Goal: Information Seeking & Learning: Learn about a topic

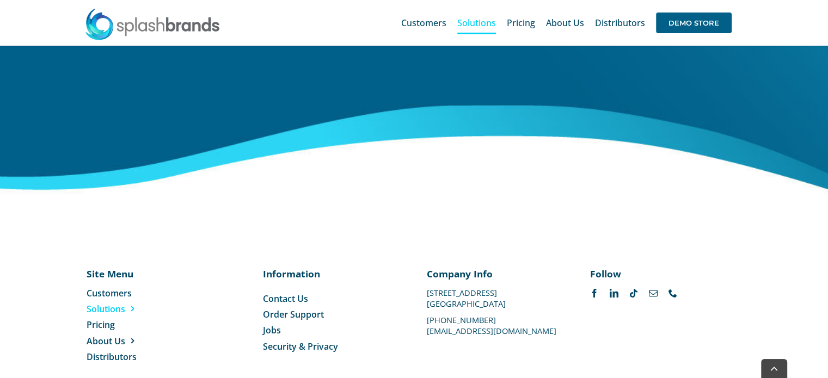
scroll to position [4050, 0]
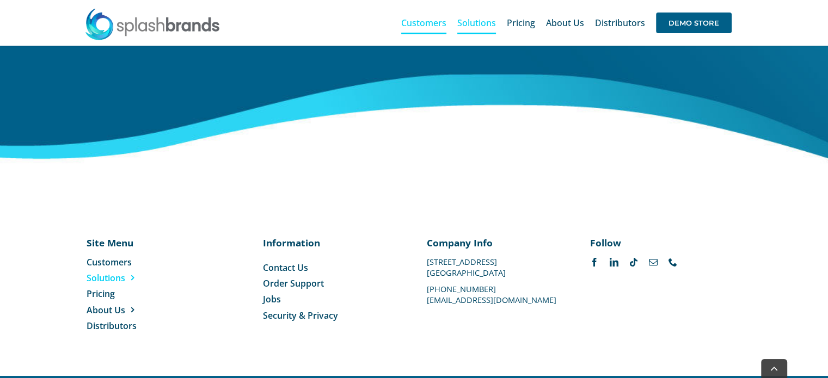
click at [423, 20] on span "Customers" at bounding box center [423, 23] width 45 height 9
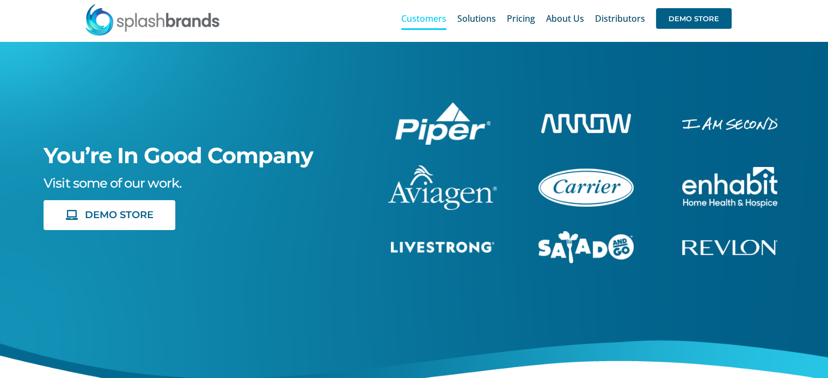
scroll to position [50, 0]
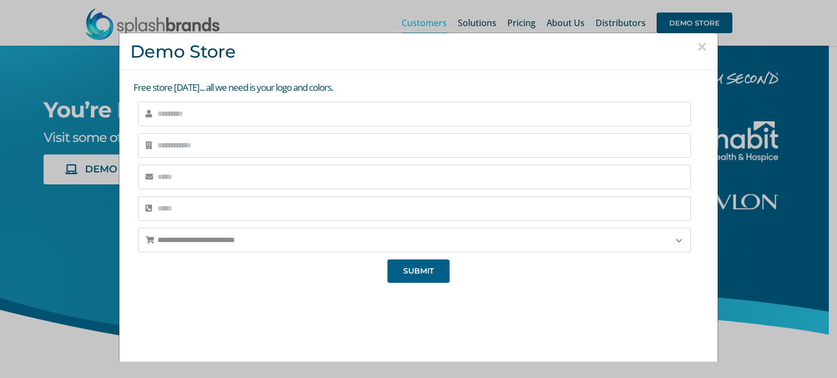
click at [697, 45] on button "×" at bounding box center [702, 47] width 10 height 16
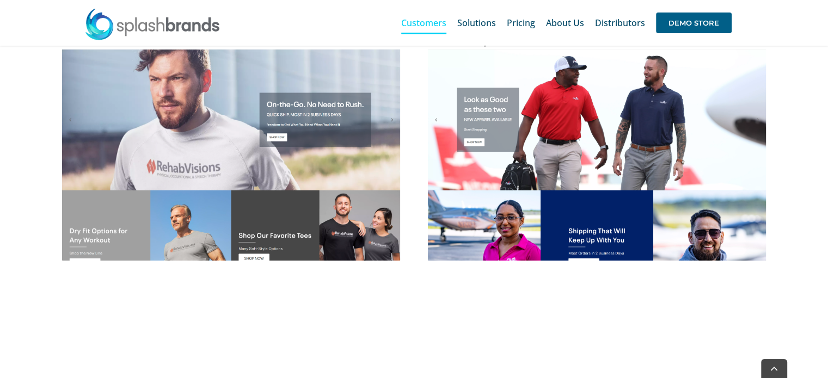
scroll to position [530, 0]
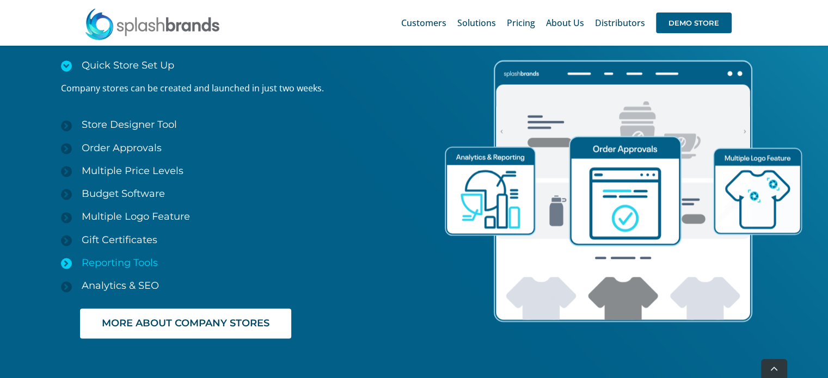
scroll to position [1633, 0]
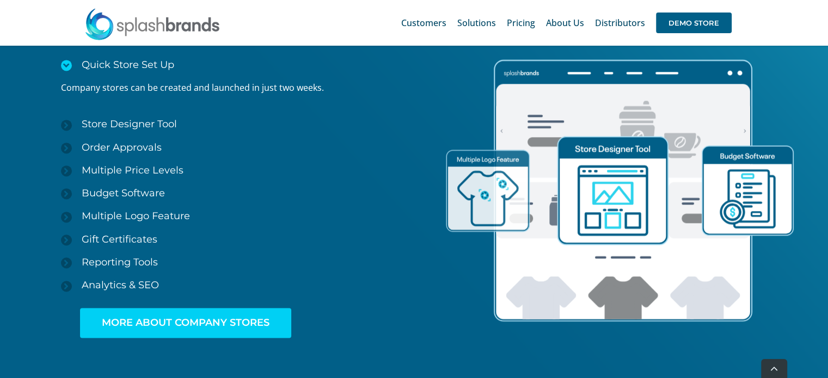
click at [173, 318] on span "MORE ABOUT COMPANY STORES" at bounding box center [186, 323] width 168 height 11
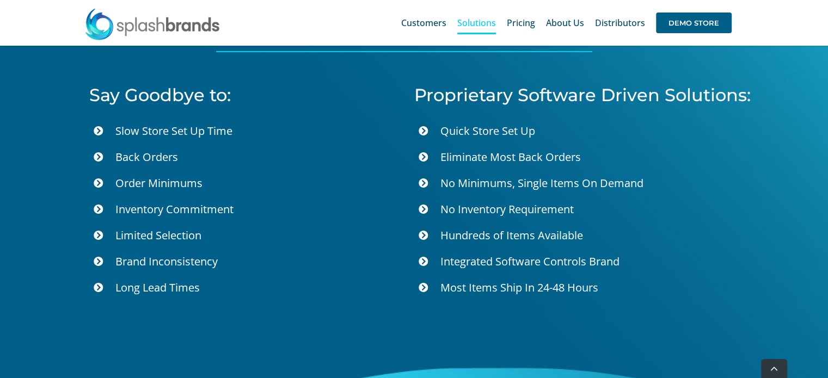
scroll to position [3756, 0]
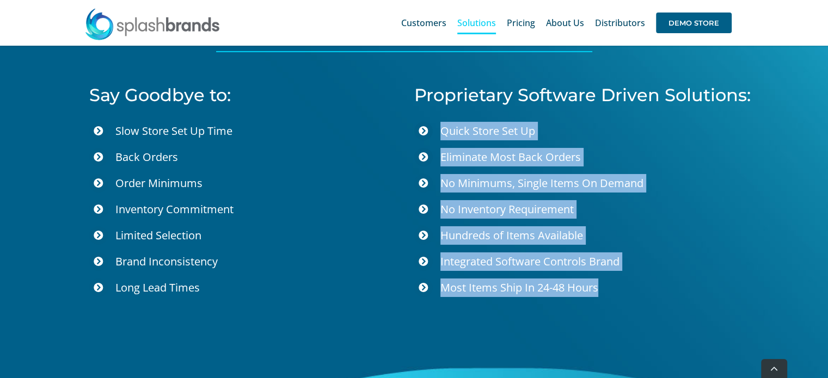
drag, startPoint x: 613, startPoint y: 282, endPoint x: 435, endPoint y: 115, distance: 244.3
click at [435, 122] on ul "Quick Store Set Up Eliminate Most Back Orders No Minimums, Single Items On Dema…" at bounding box center [612, 211] width 396 height 179
copy ul "Quick Store Set Up Eliminate Most Back Orders No Minimums, Single Items On Dema…"
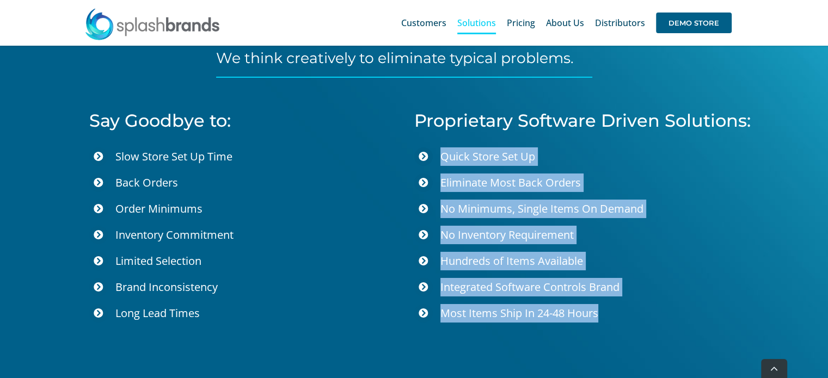
scroll to position [3730, 0]
